Goal: Information Seeking & Learning: Learn about a topic

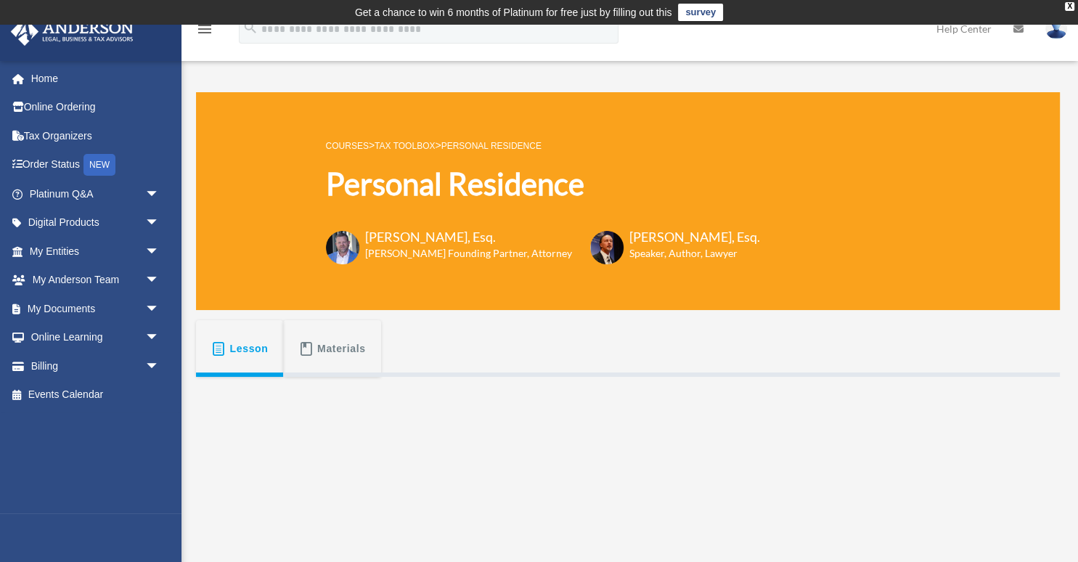
click at [405, 159] on div "COURSES > Tax Toolbox > Personal Residence Personal Residence [PERSON_NAME], Es…" at bounding box center [543, 202] width 434 height 130
click at [404, 142] on link "Tax Toolbox" at bounding box center [405, 146] width 60 height 10
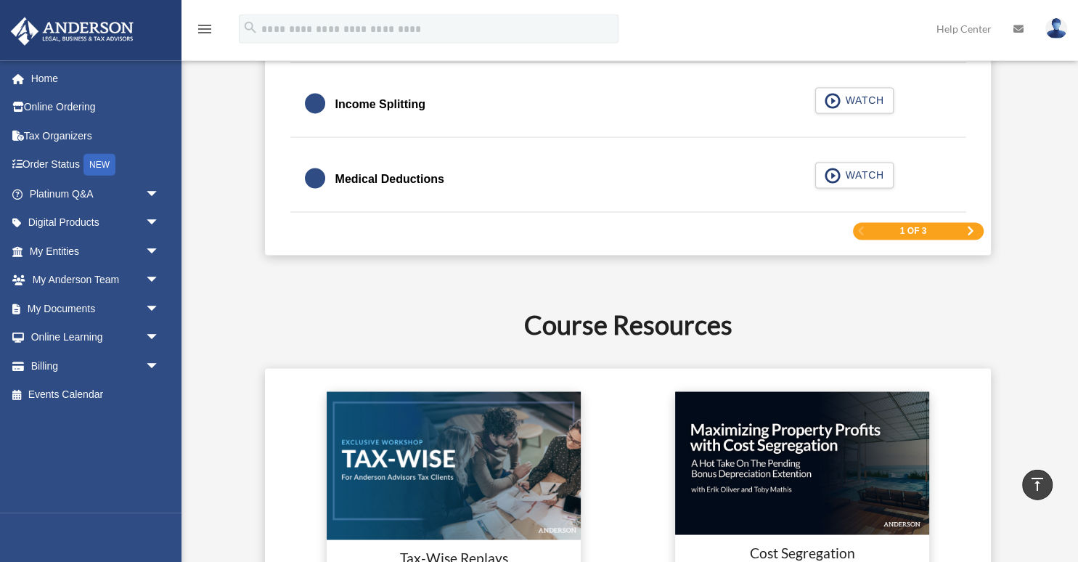
scroll to position [2377, 0]
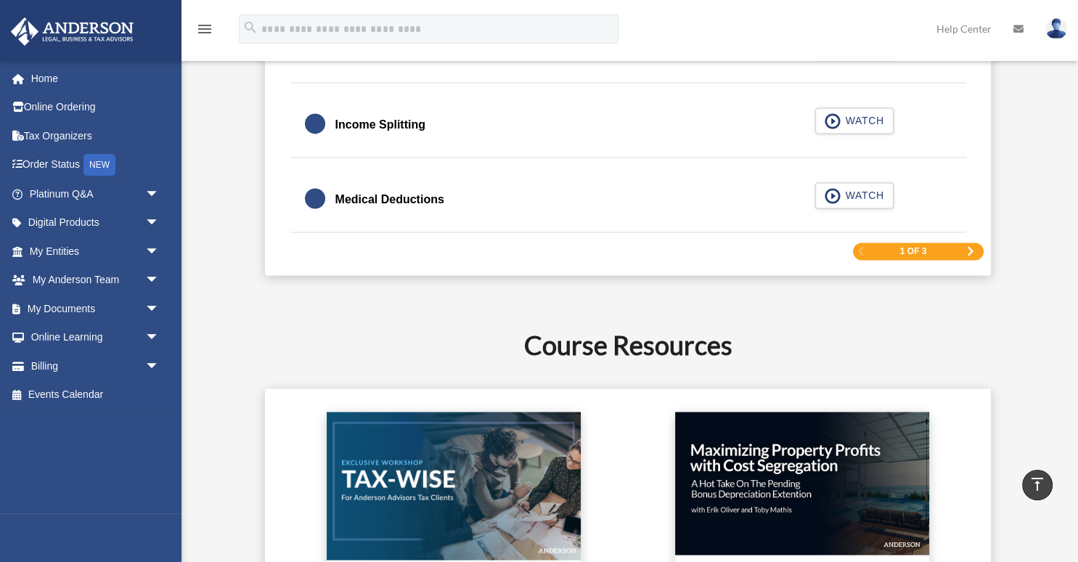
click at [972, 251] on span "Next Page" at bounding box center [970, 251] width 9 height 9
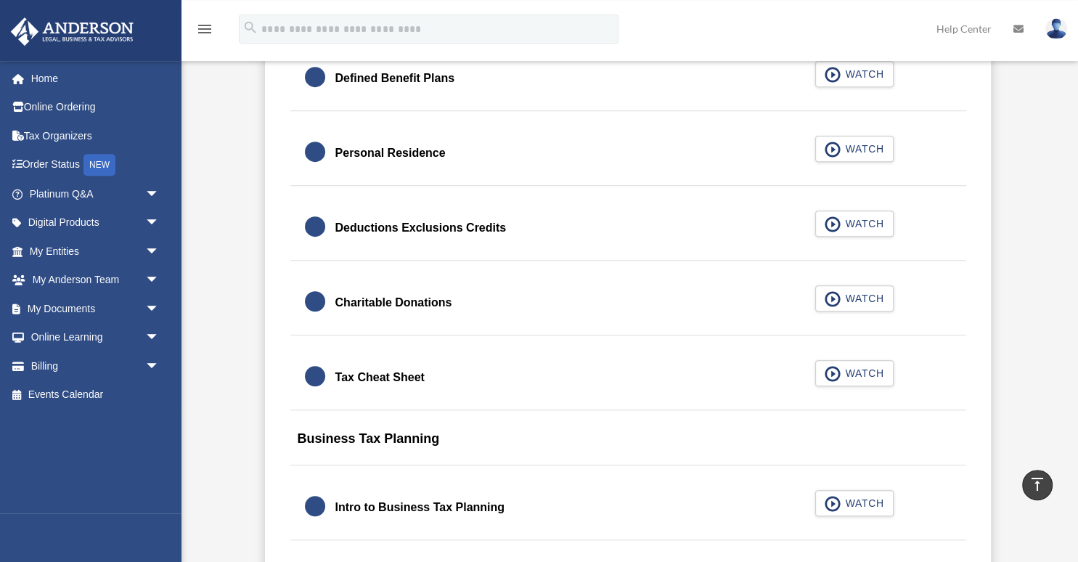
scroll to position [1003, 0]
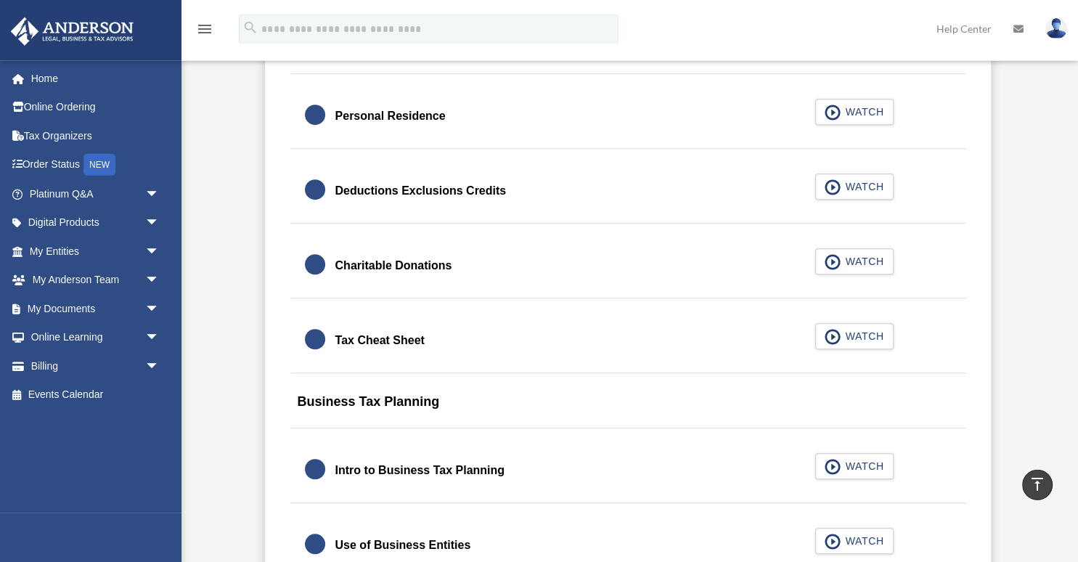
click at [420, 268] on div "Charitable Donations" at bounding box center [393, 266] width 117 height 20
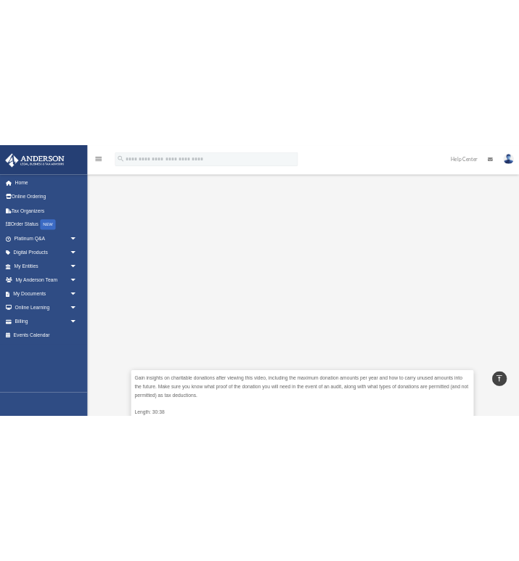
scroll to position [306, 0]
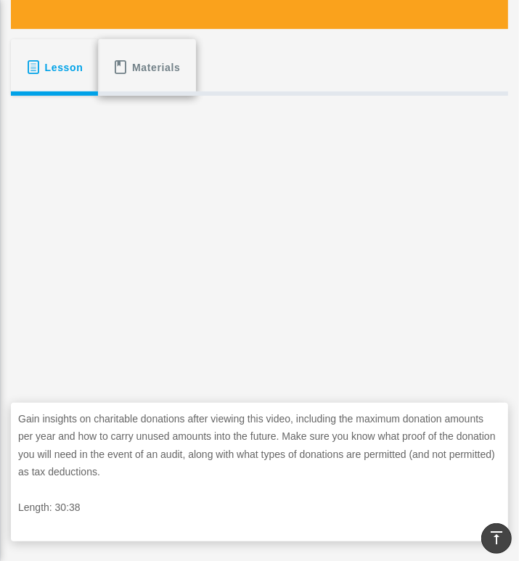
click at [162, 65] on span "Materials" at bounding box center [156, 67] width 49 height 26
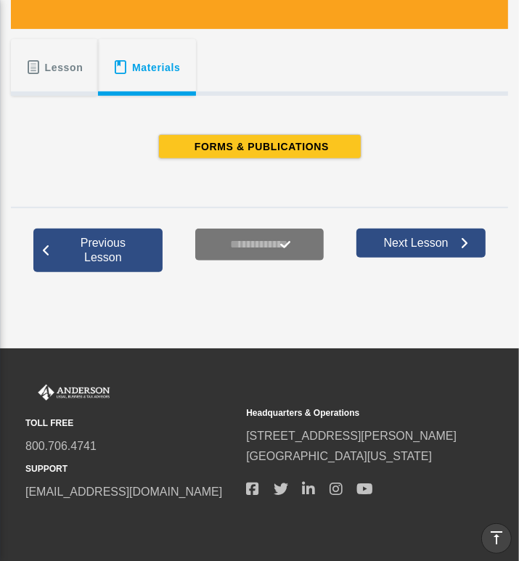
click at [33, 65] on span at bounding box center [33, 67] width 15 height 15
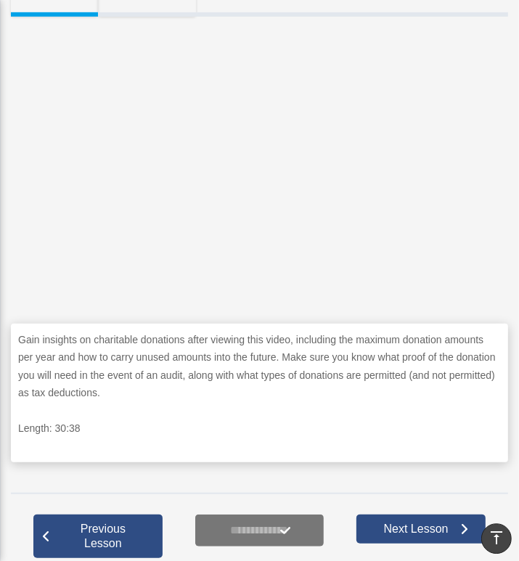
scroll to position [345, 0]
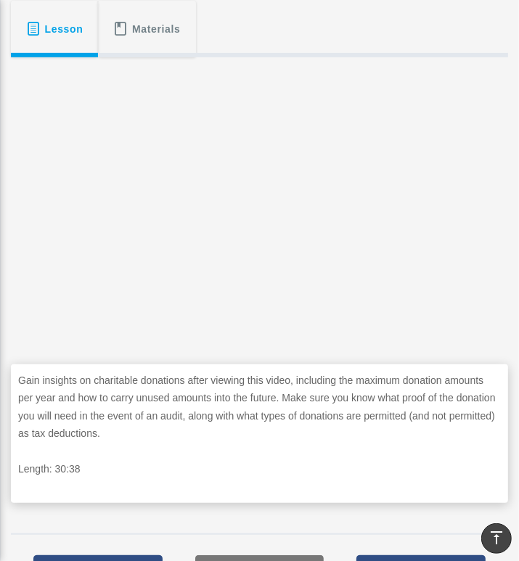
click at [239, 33] on div "Lesson Materials" at bounding box center [259, 29] width 497 height 57
click at [243, 29] on div "Lesson Materials" at bounding box center [259, 29] width 497 height 57
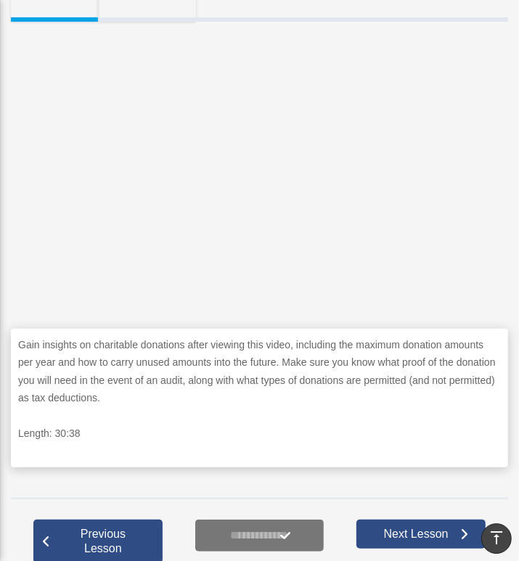
scroll to position [421, 0]
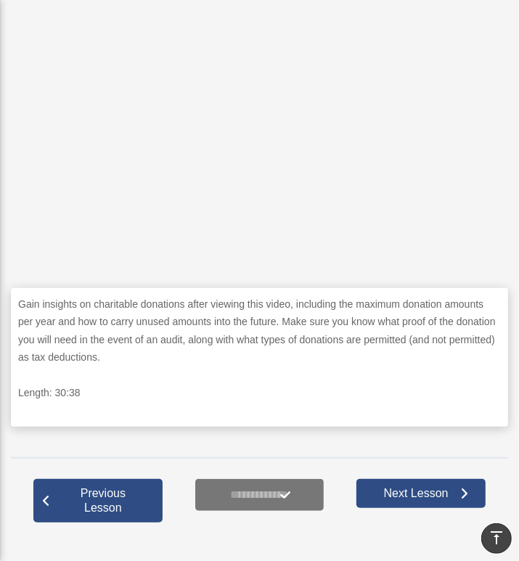
click at [281, 346] on p "Gain insights on charitable donations after viewing this video, including the m…" at bounding box center [259, 331] width 483 height 71
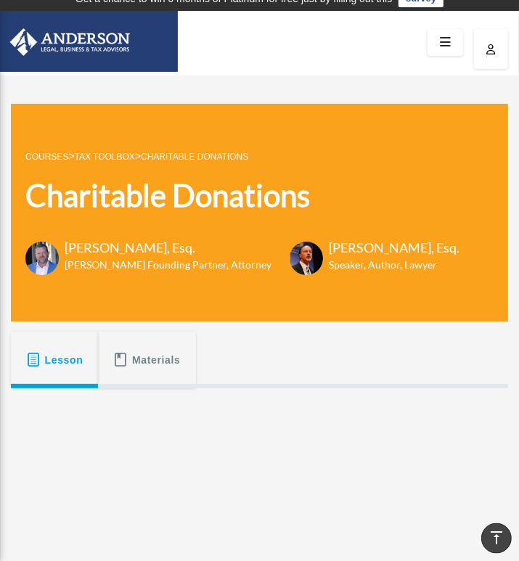
scroll to position [0, 0]
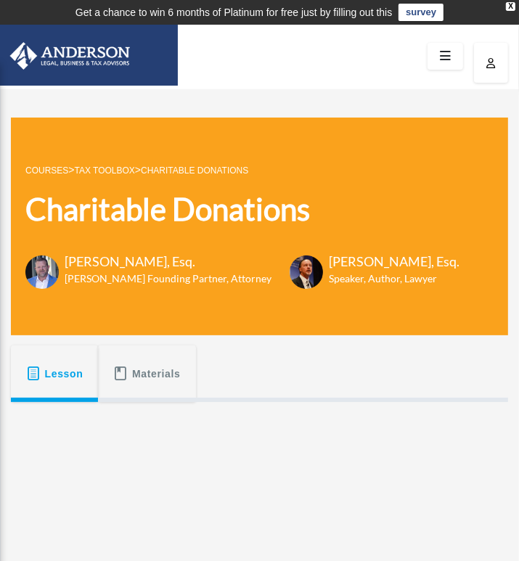
click at [45, 388] on button "Lesson" at bounding box center [54, 374] width 87 height 57
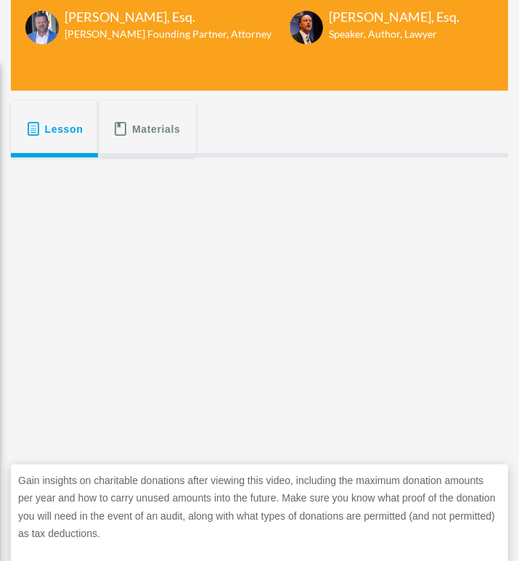
scroll to position [537, 0]
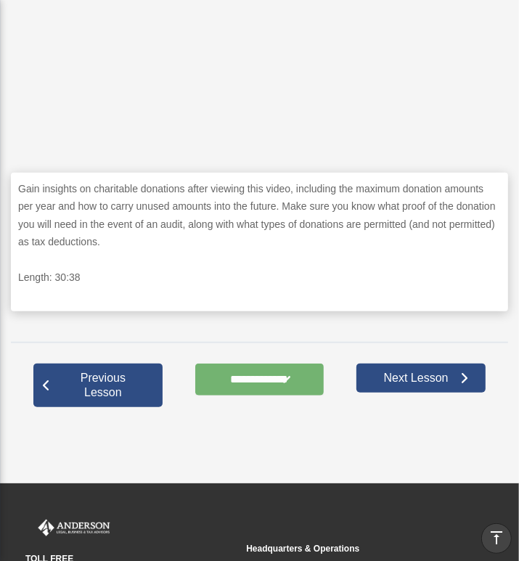
click at [253, 377] on input "**********" at bounding box center [259, 380] width 129 height 32
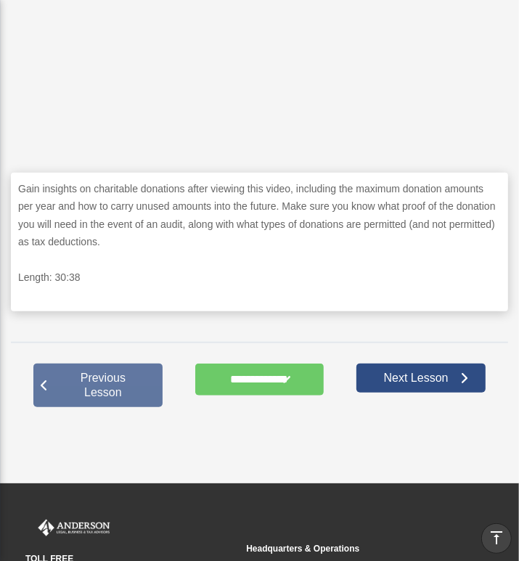
click at [103, 374] on span "Previous Lesson" at bounding box center [103, 385] width 105 height 29
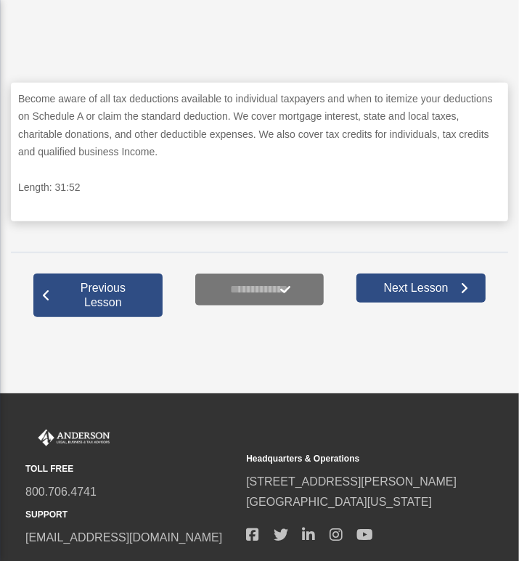
scroll to position [728, 0]
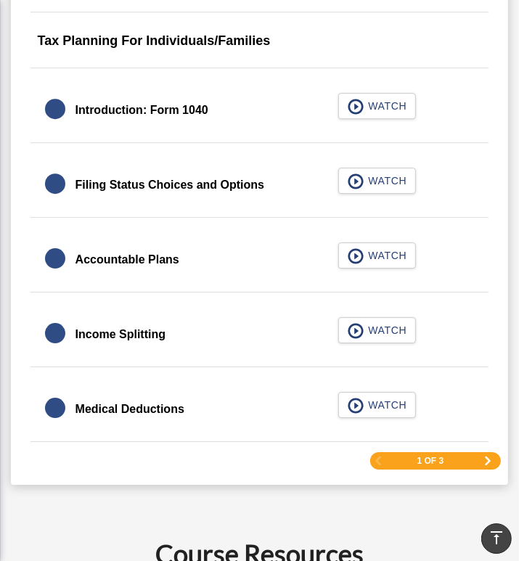
scroll to position [2307, 0]
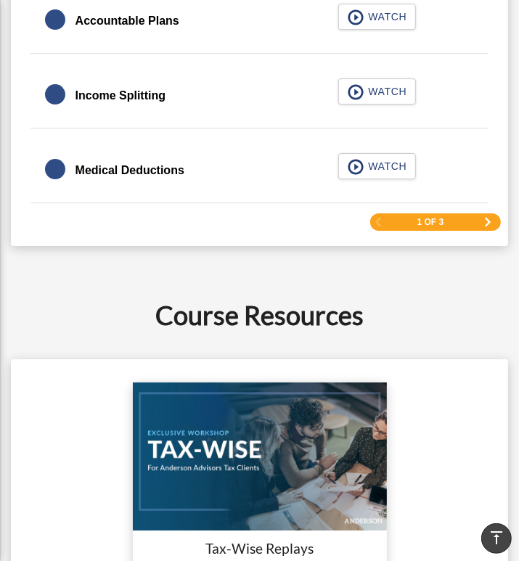
click at [487, 221] on span "Next Page" at bounding box center [488, 222] width 9 height 9
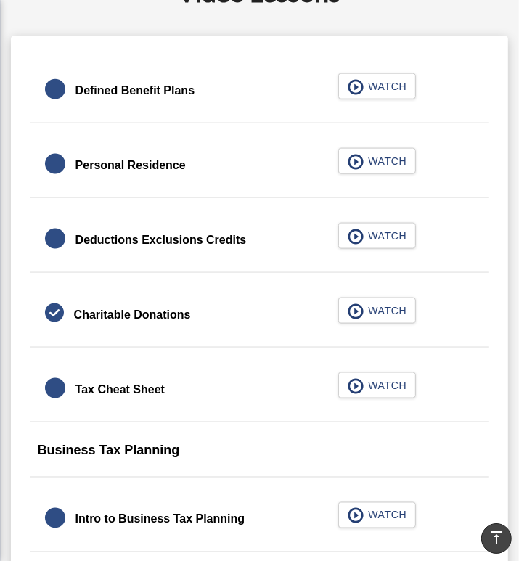
scroll to position [828, 0]
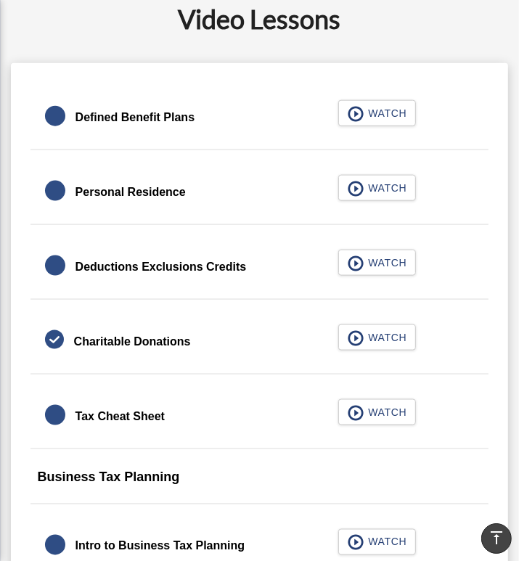
click at [156, 191] on div "Personal Residence" at bounding box center [131, 192] width 110 height 20
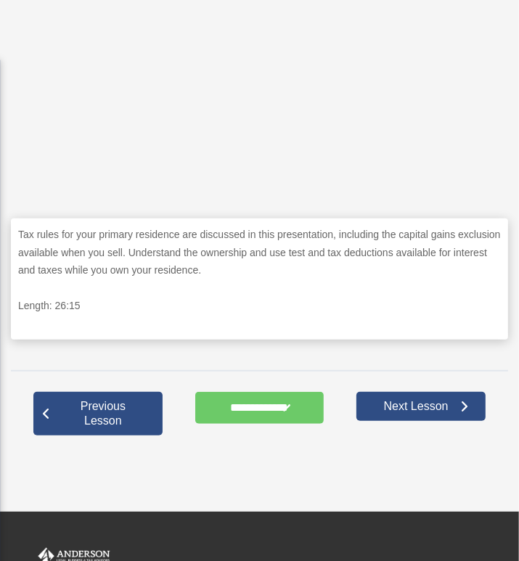
scroll to position [625, 0]
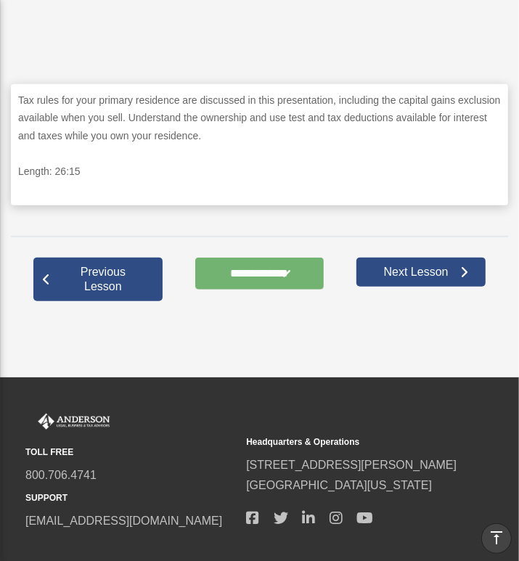
click at [245, 277] on input "**********" at bounding box center [259, 274] width 129 height 32
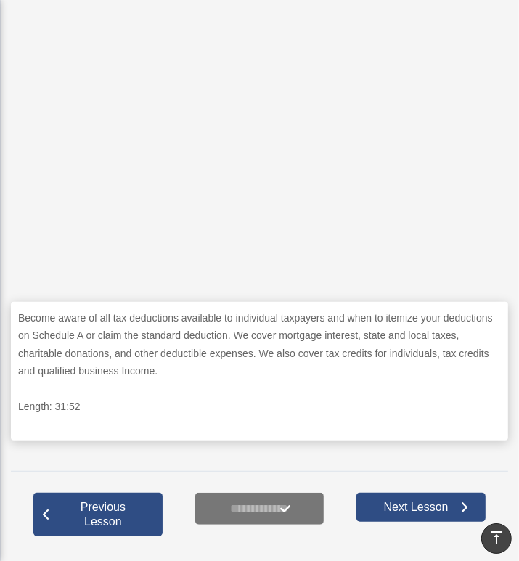
scroll to position [386, 0]
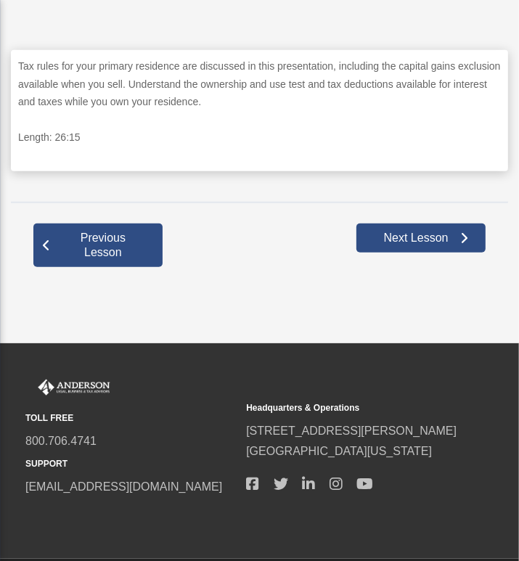
scroll to position [650, 0]
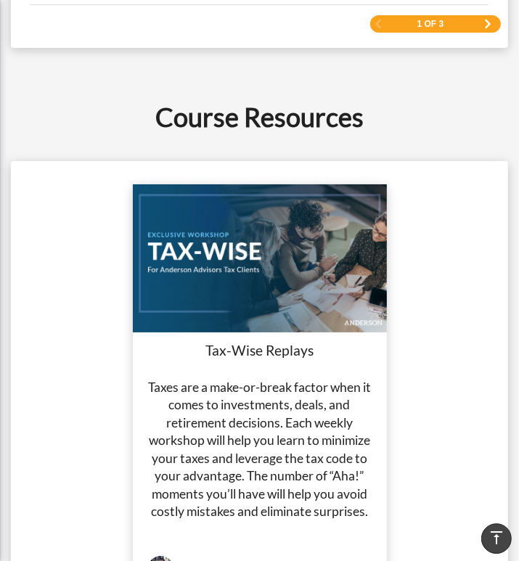
scroll to position [2438, 0]
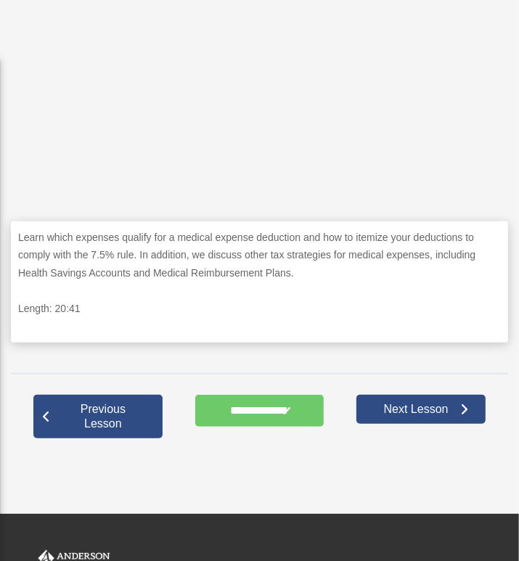
scroll to position [475, 0]
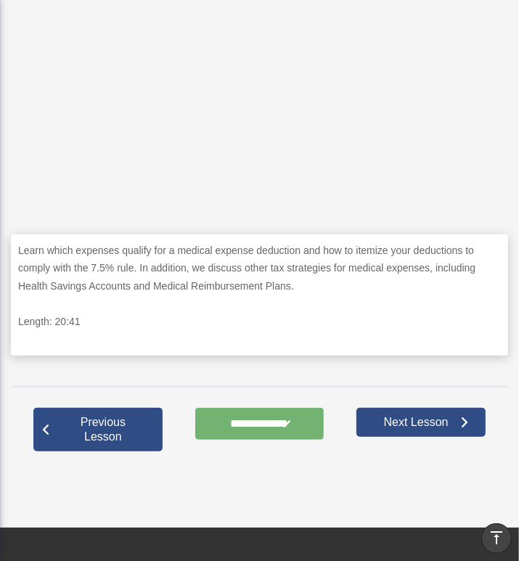
click at [249, 417] on input "**********" at bounding box center [259, 424] width 129 height 32
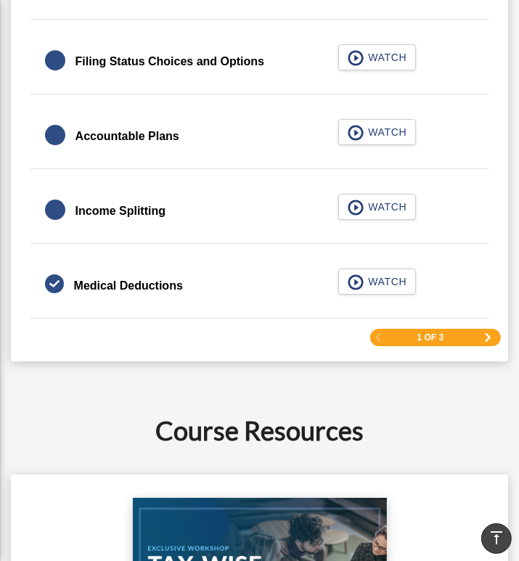
scroll to position [2054, 0]
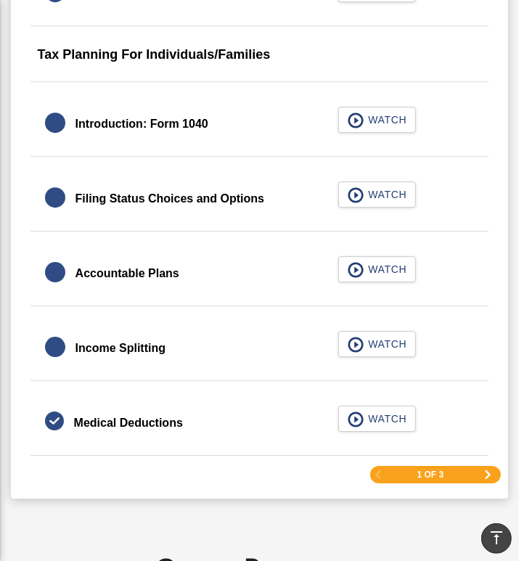
click at [488, 475] on link "Next Page" at bounding box center [488, 475] width 9 height 10
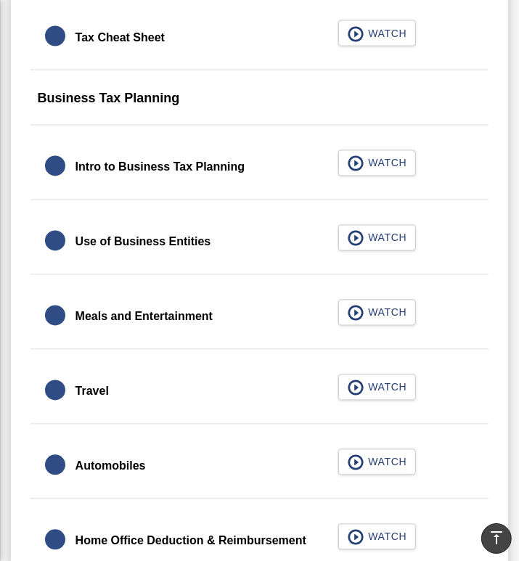
scroll to position [1211, 0]
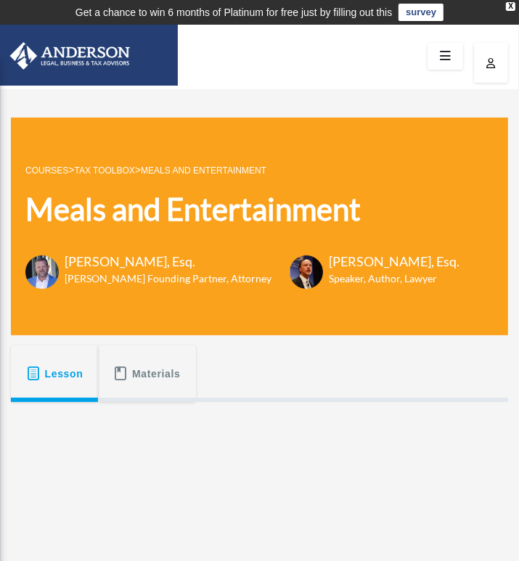
click at [282, 57] on div at bounding box center [259, 57] width 519 height 64
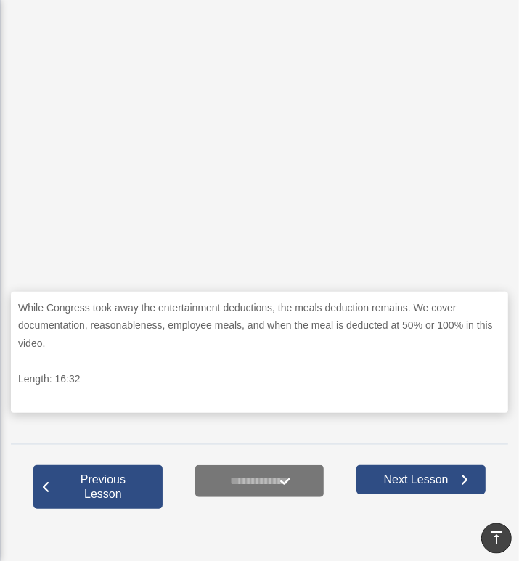
scroll to position [383, 0]
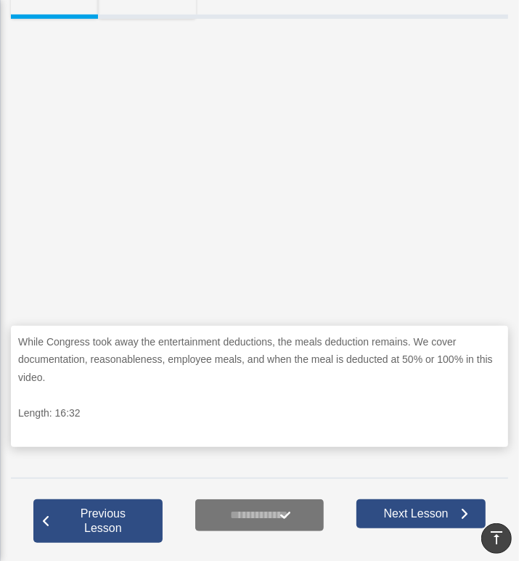
click at [311, 343] on p "While Congress took away the entertainment deductions, the meals deduction rema…" at bounding box center [259, 360] width 483 height 54
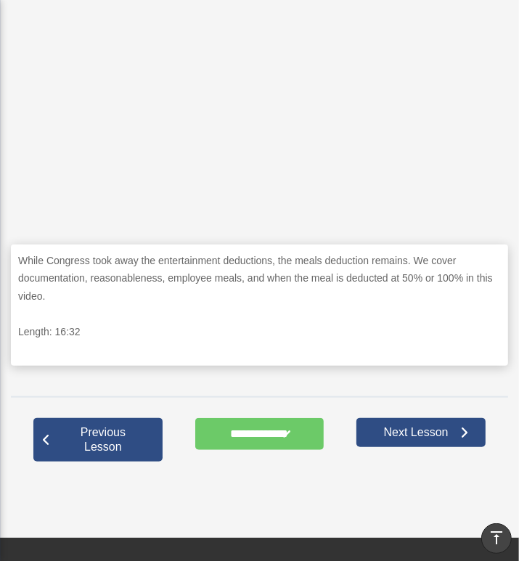
scroll to position [690, 0]
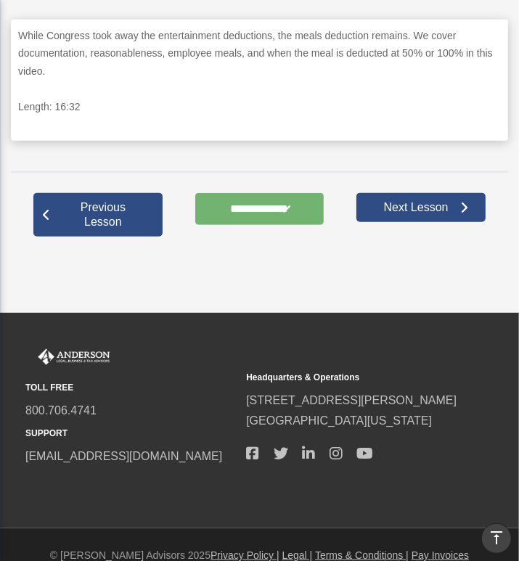
click at [264, 203] on input "**********" at bounding box center [259, 209] width 129 height 32
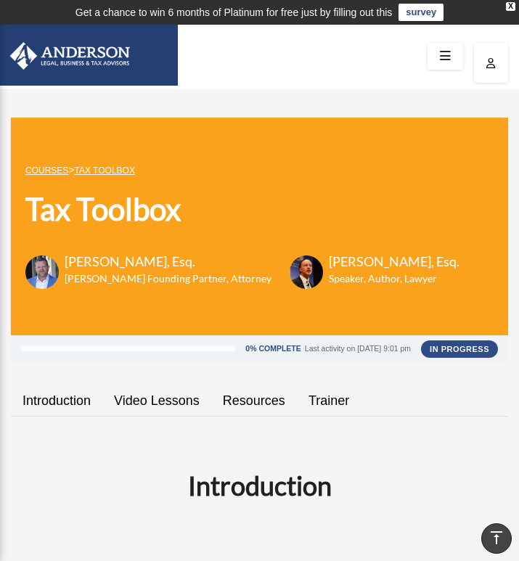
scroll to position [1211, 0]
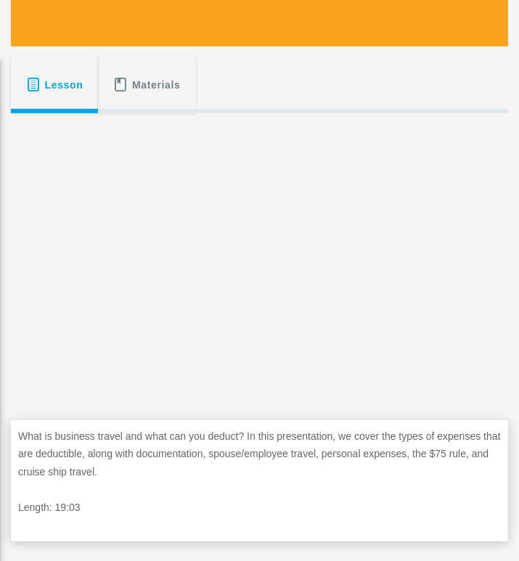
scroll to position [306, 0]
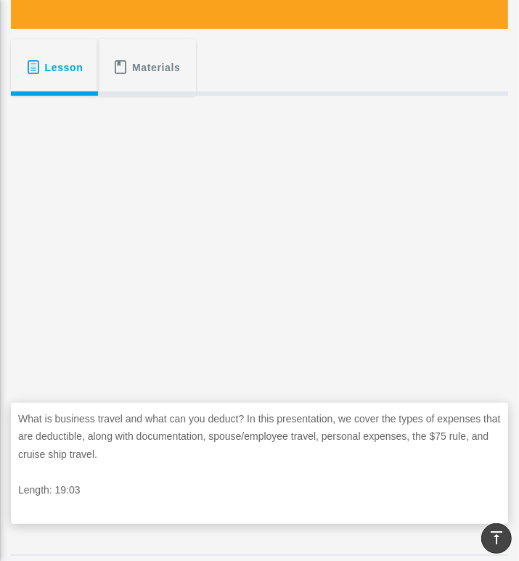
click at [130, 424] on p "What is business travel and what can you deduct? In this presentation, we cover…" at bounding box center [259, 437] width 483 height 54
click at [172, 74] on span "Materials" at bounding box center [156, 67] width 49 height 26
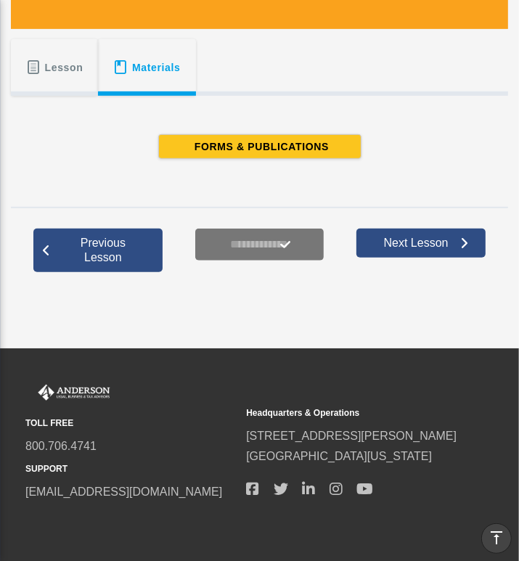
click at [76, 70] on span "Lesson" at bounding box center [64, 67] width 38 height 26
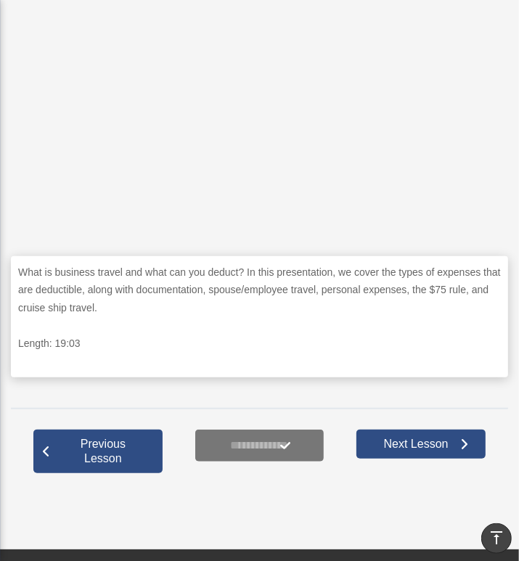
scroll to position [460, 0]
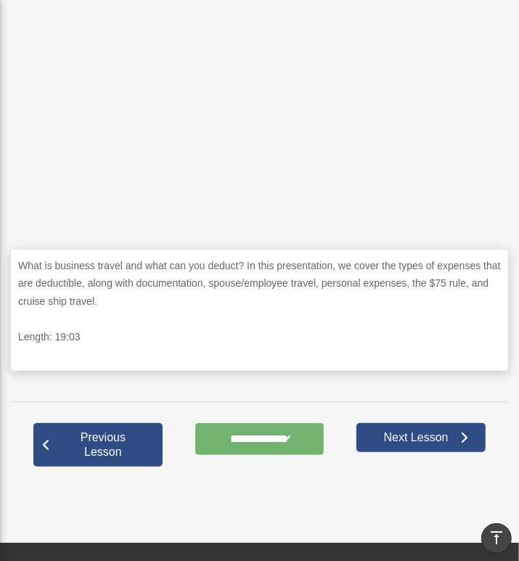
click at [261, 447] on input "**********" at bounding box center [259, 439] width 129 height 32
click at [256, 437] on input "**********" at bounding box center [259, 439] width 129 height 32
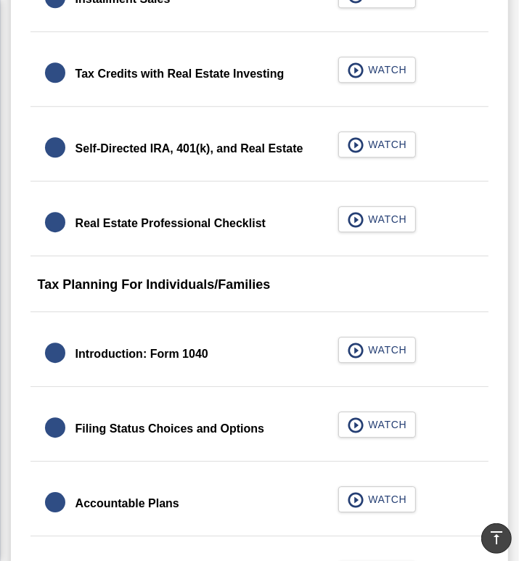
scroll to position [2207, 0]
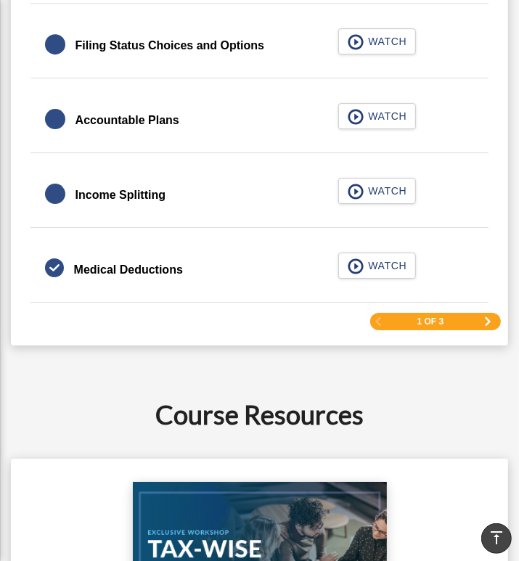
click at [491, 317] on span "Next Page" at bounding box center [488, 321] width 9 height 9
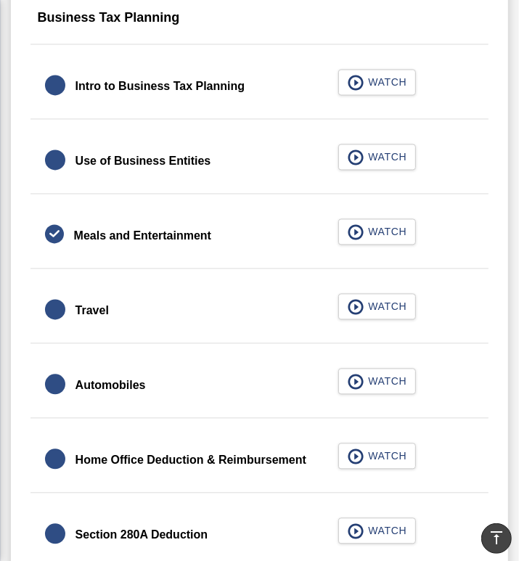
scroll to position [1364, 0]
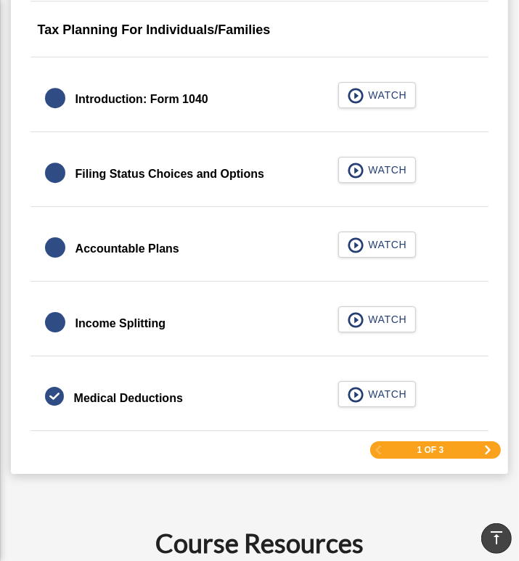
scroll to position [2386, 0]
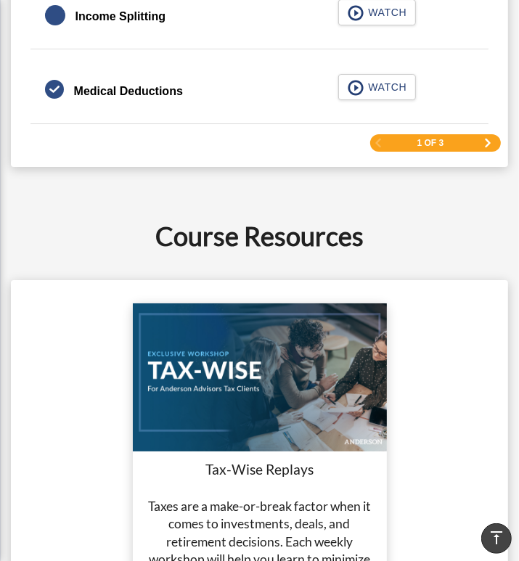
click at [487, 140] on span "Next Page" at bounding box center [488, 143] width 9 height 9
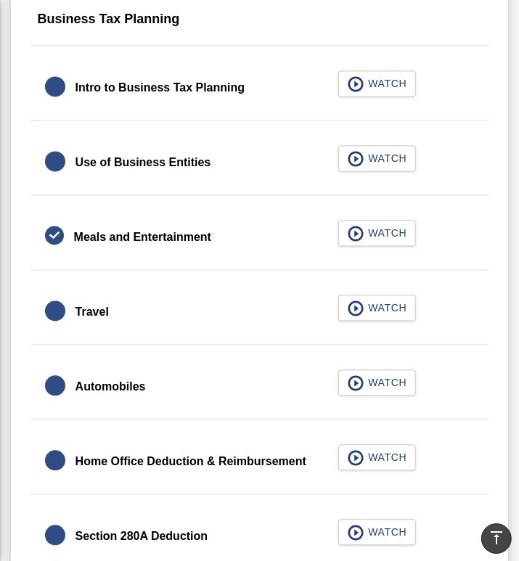
scroll to position [1288, 0]
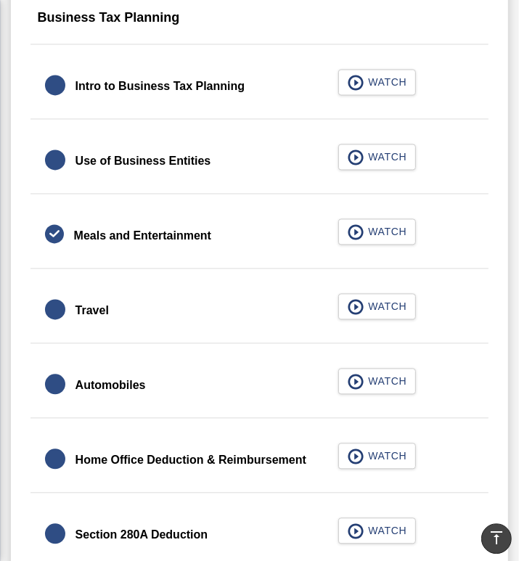
click at [62, 304] on div at bounding box center [55, 309] width 20 height 20
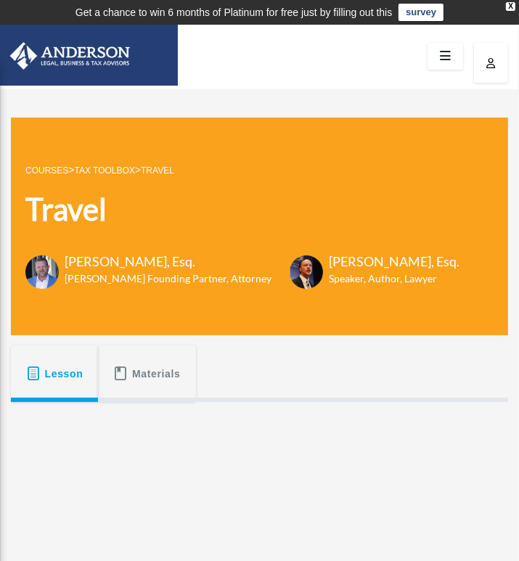
click at [45, 378] on span "Lesson" at bounding box center [64, 374] width 38 height 26
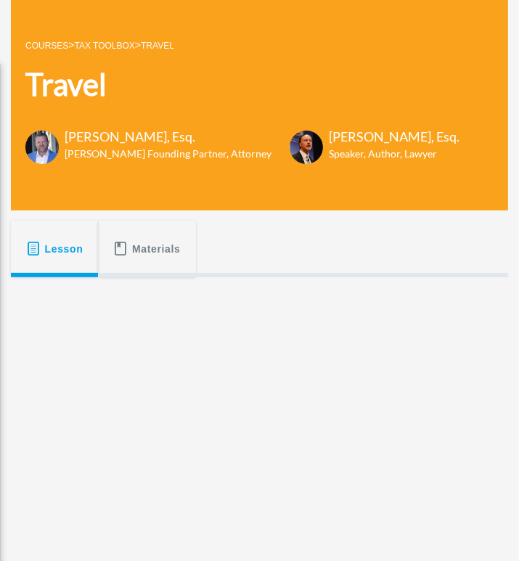
scroll to position [383, 0]
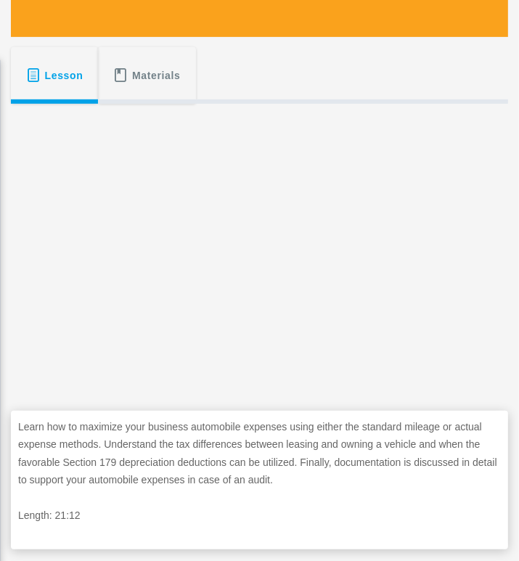
scroll to position [306, 0]
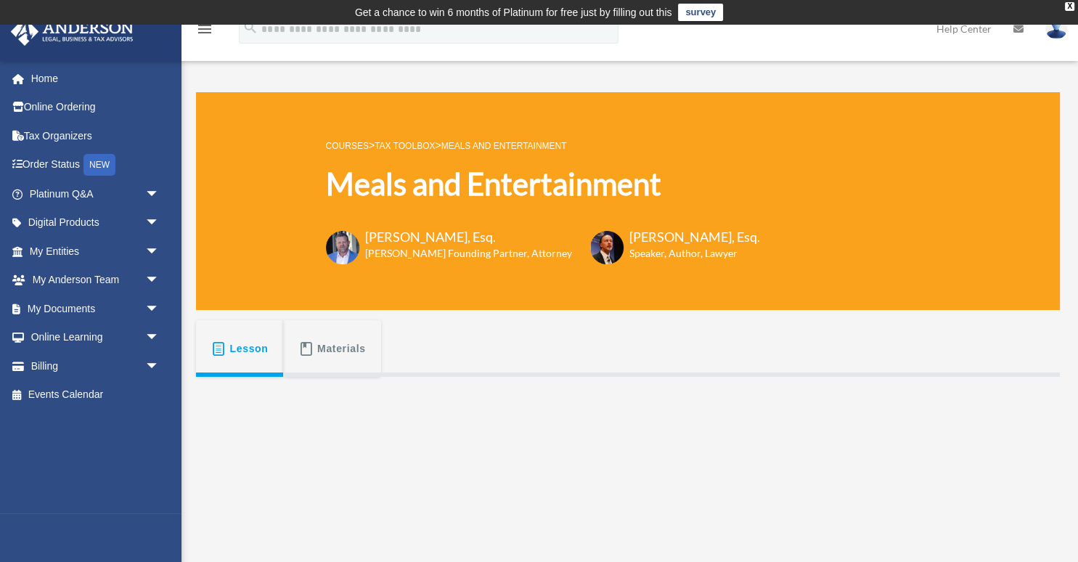
click at [427, 144] on link "Tax Toolbox" at bounding box center [405, 146] width 60 height 10
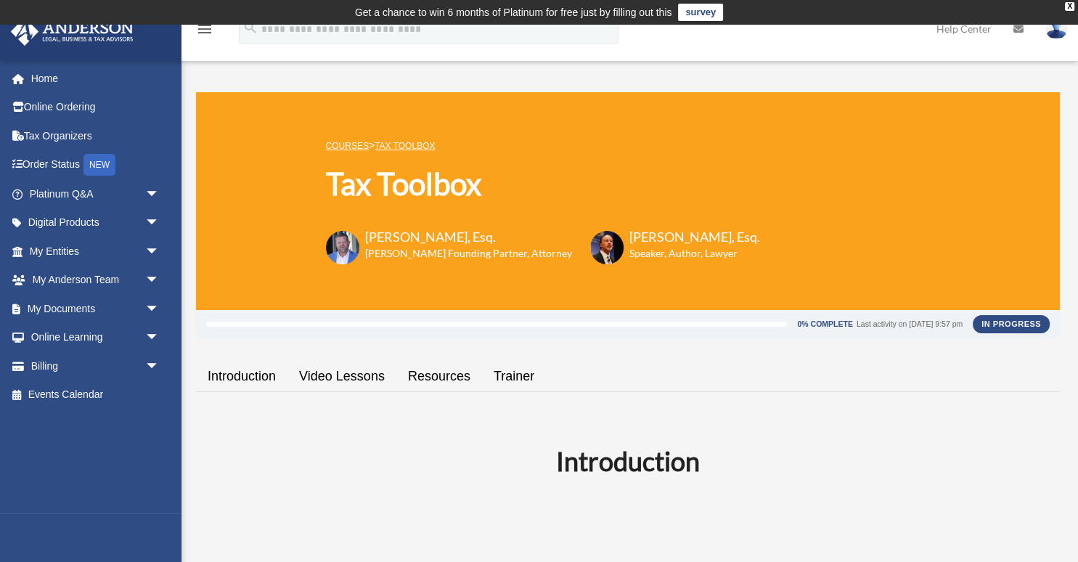
click at [354, 145] on link "COURSES" at bounding box center [347, 146] width 43 height 10
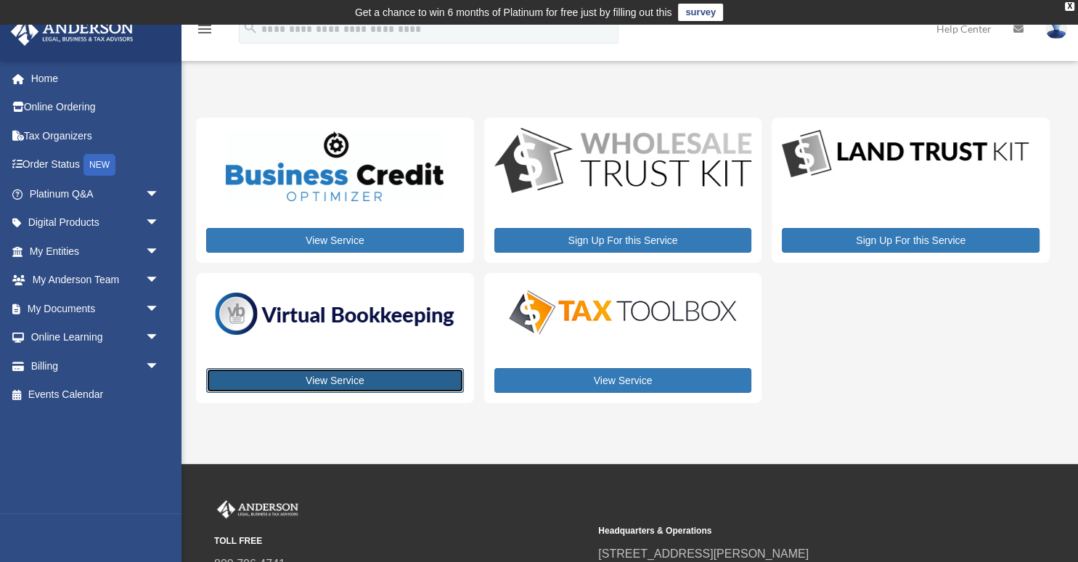
click at [301, 386] on link "View Service" at bounding box center [335, 380] width 258 height 25
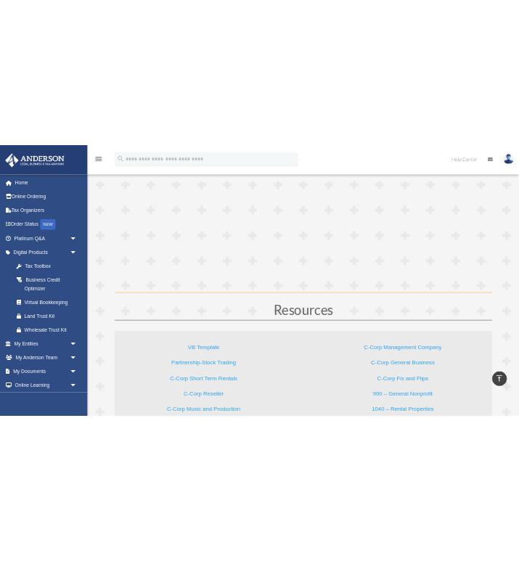
scroll to position [2747, 0]
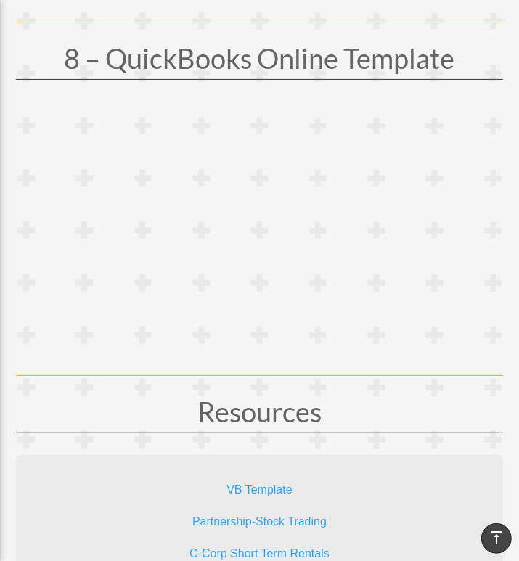
click at [142, 407] on h1 "Resources" at bounding box center [259, 415] width 487 height 35
click at [419, 409] on h1 "Resources" at bounding box center [259, 415] width 487 height 35
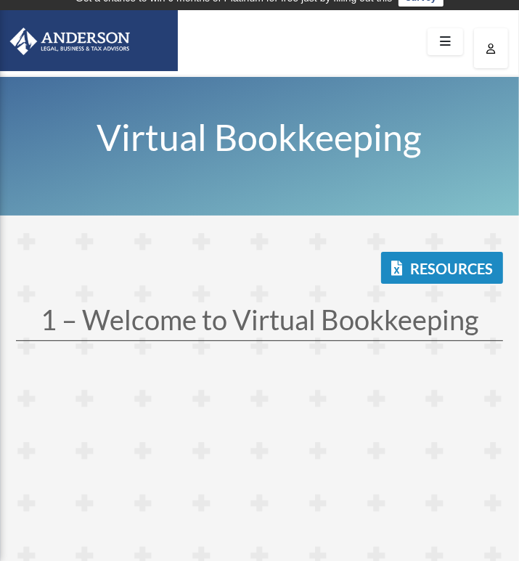
scroll to position [0, 0]
